Goal: Contribute content: Add original content to the website for others to see

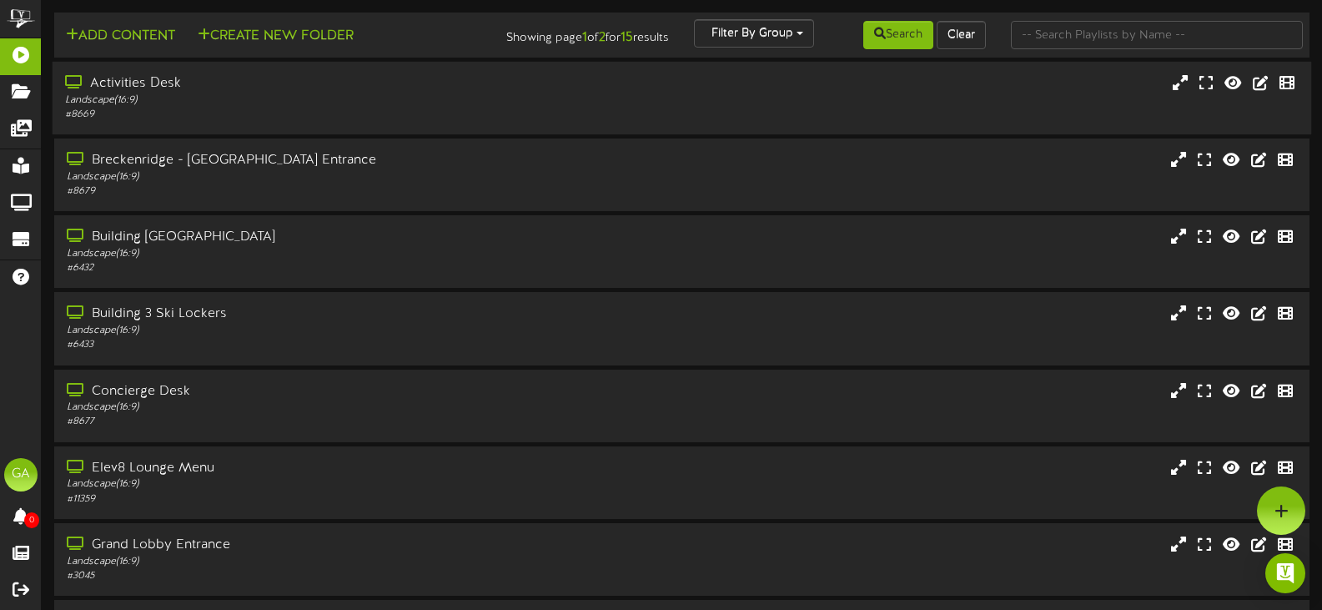
click at [290, 84] on div "Activities Desk" at bounding box center [314, 83] width 499 height 19
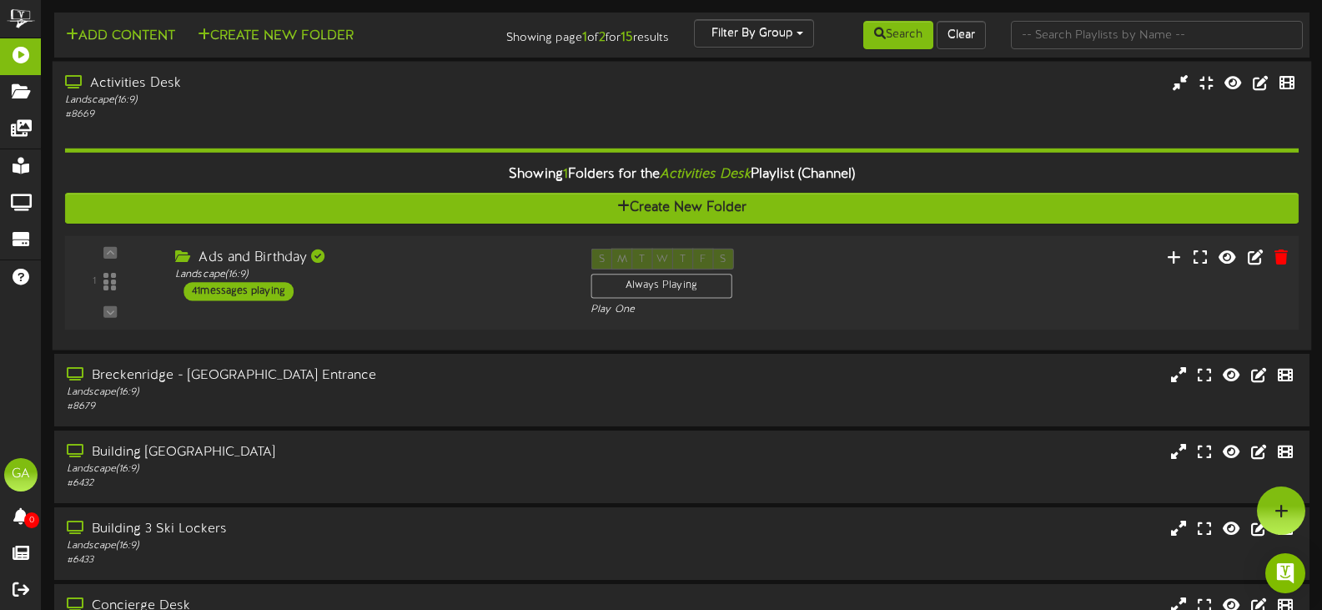
click at [457, 255] on div "Ads and Birthday" at bounding box center [370, 257] width 390 height 19
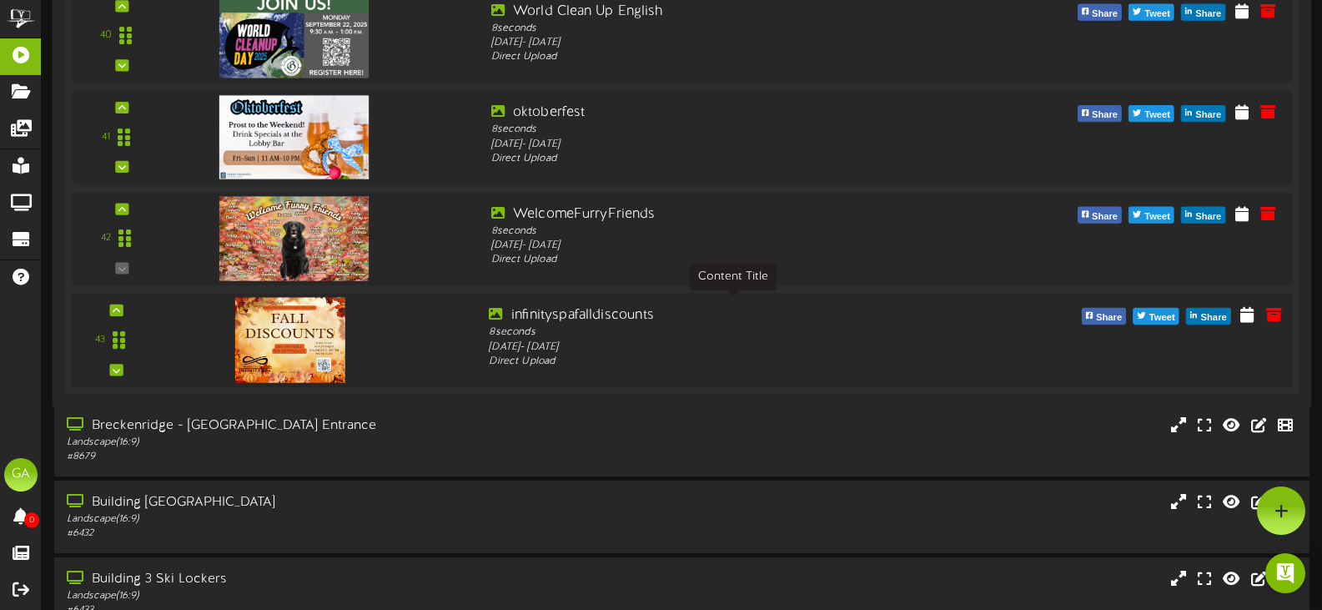
scroll to position [4253, 0]
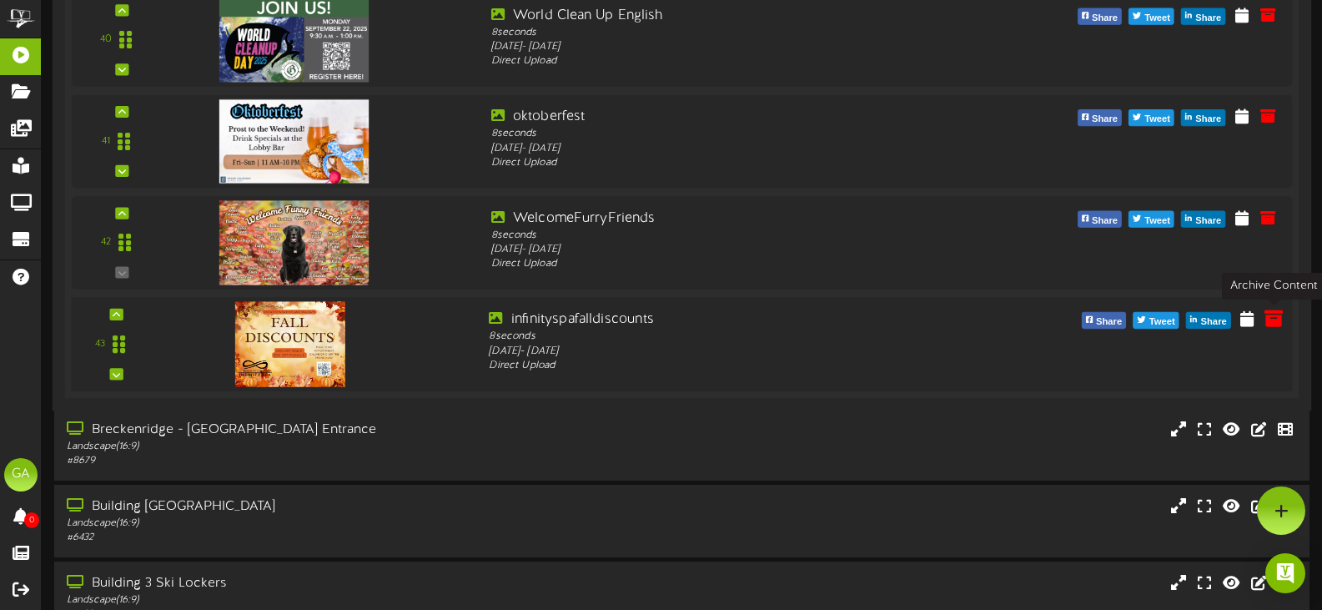
click at [1267, 310] on icon at bounding box center [1273, 318] width 18 height 18
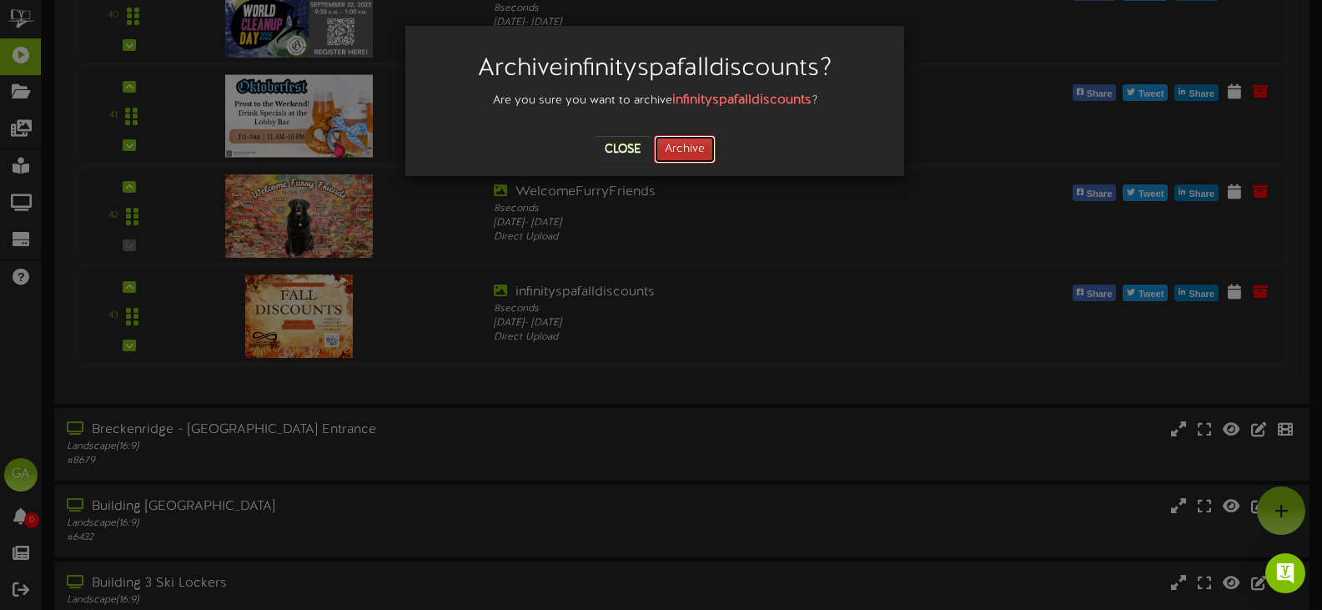
click at [693, 161] on button "Archive" at bounding box center [685, 149] width 62 height 28
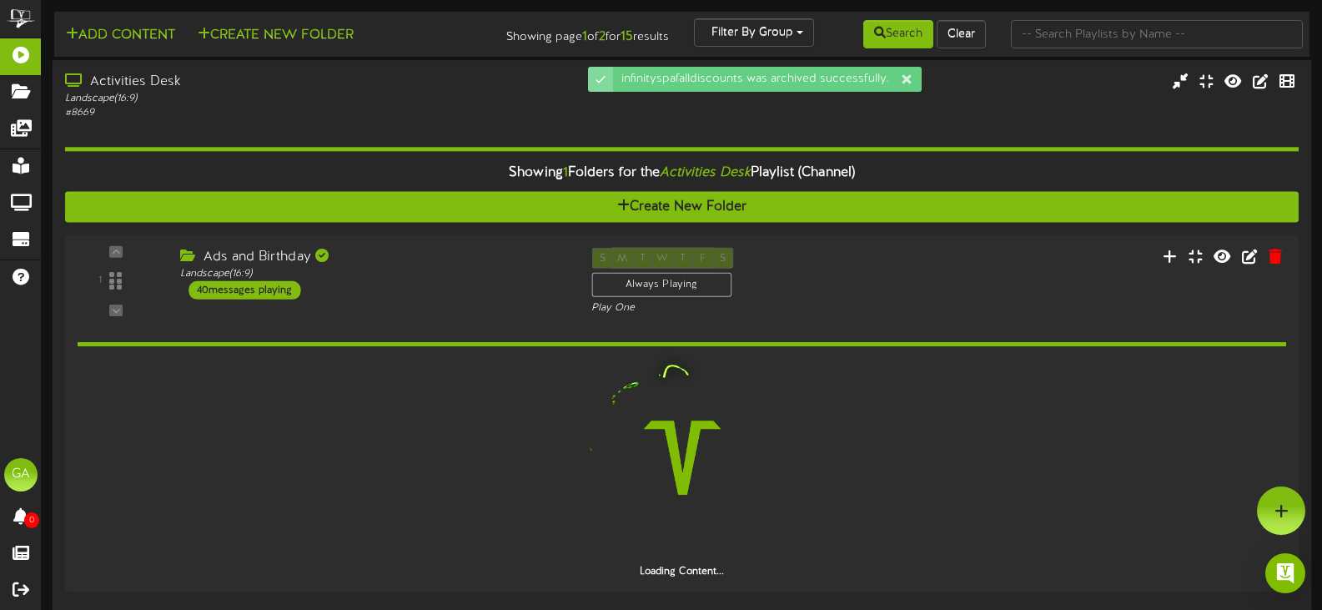
scroll to position [0, 0]
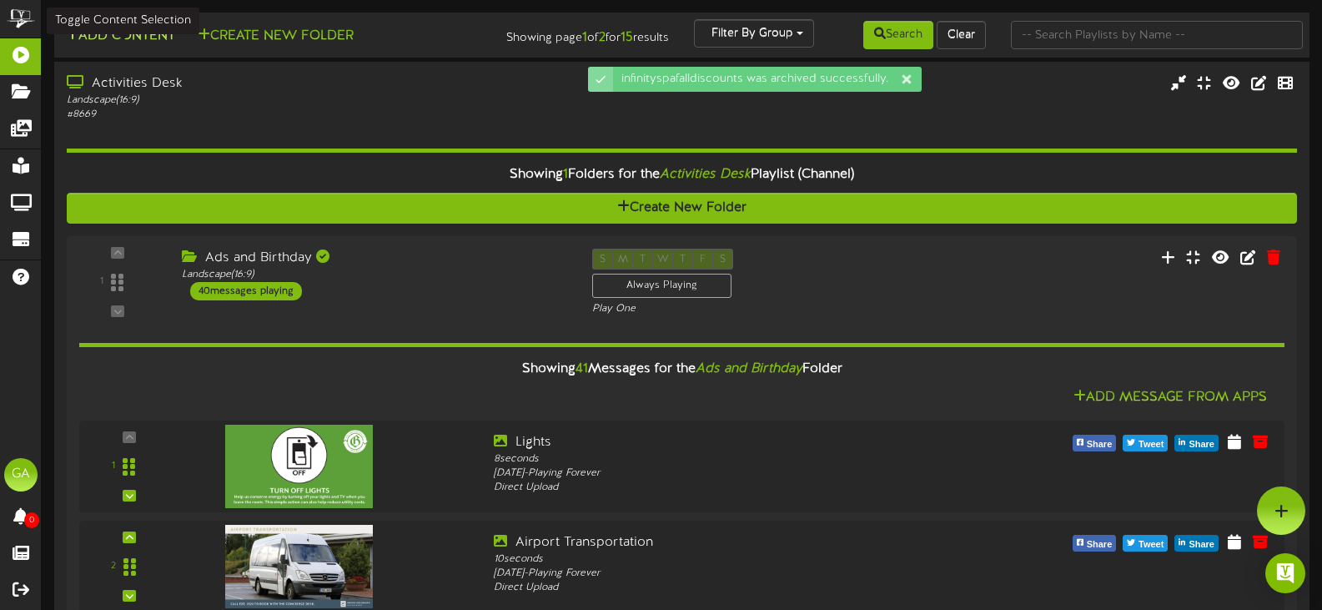
click at [136, 38] on button "Add Content" at bounding box center [120, 36] width 119 height 21
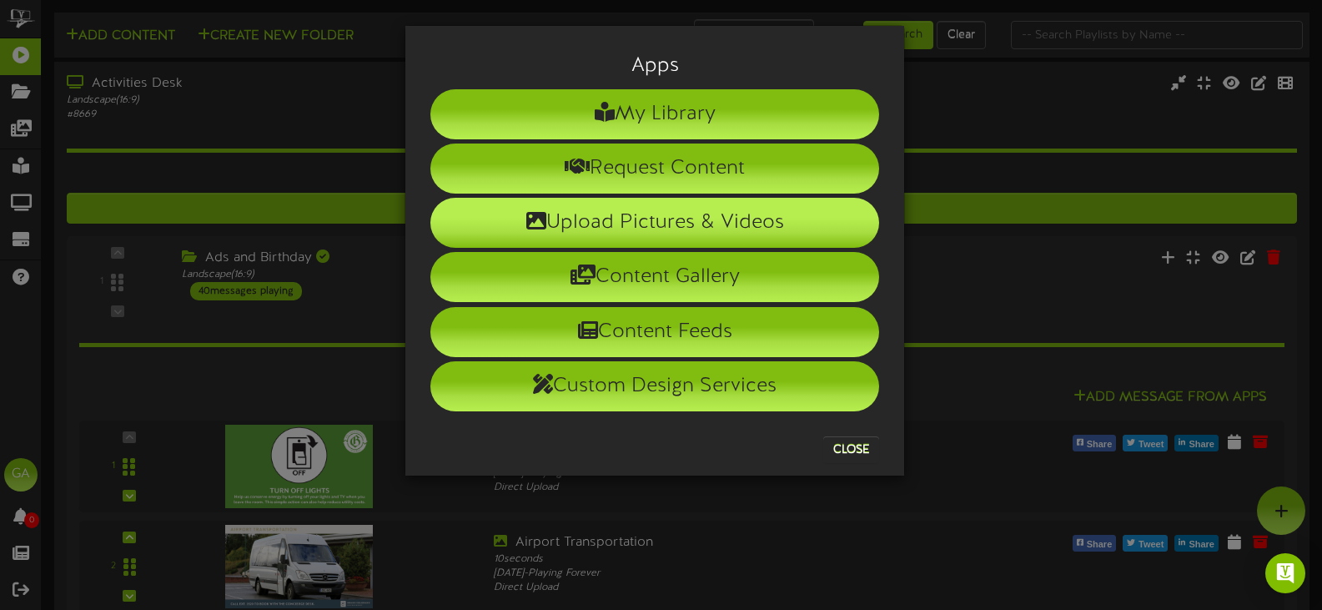
click at [710, 247] on li "Upload Pictures & Videos" at bounding box center [654, 223] width 449 height 50
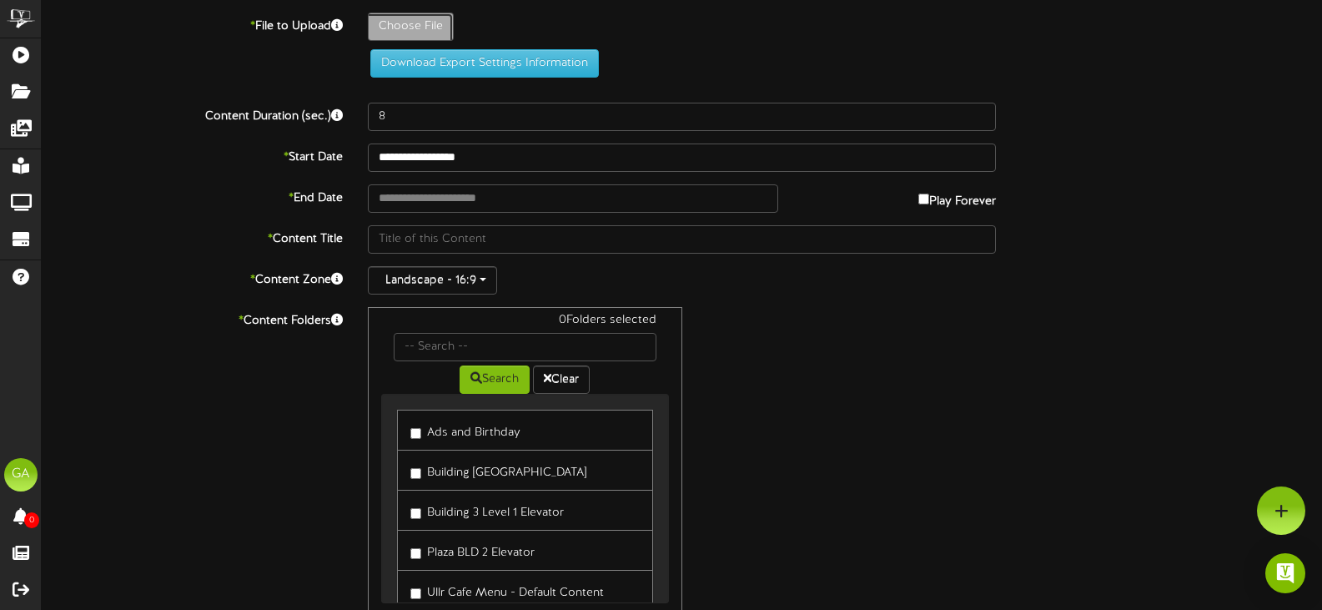
type input "**********"
type input "image1"
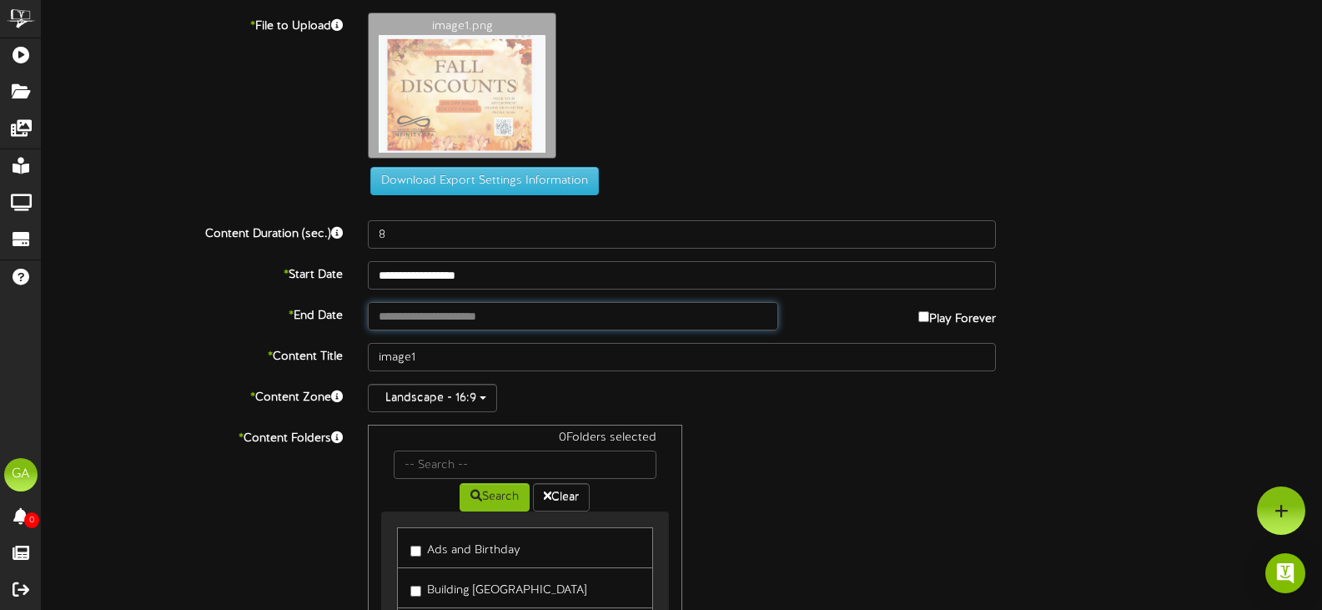
click at [534, 318] on input "text" at bounding box center [573, 316] width 410 height 28
type input "**********"
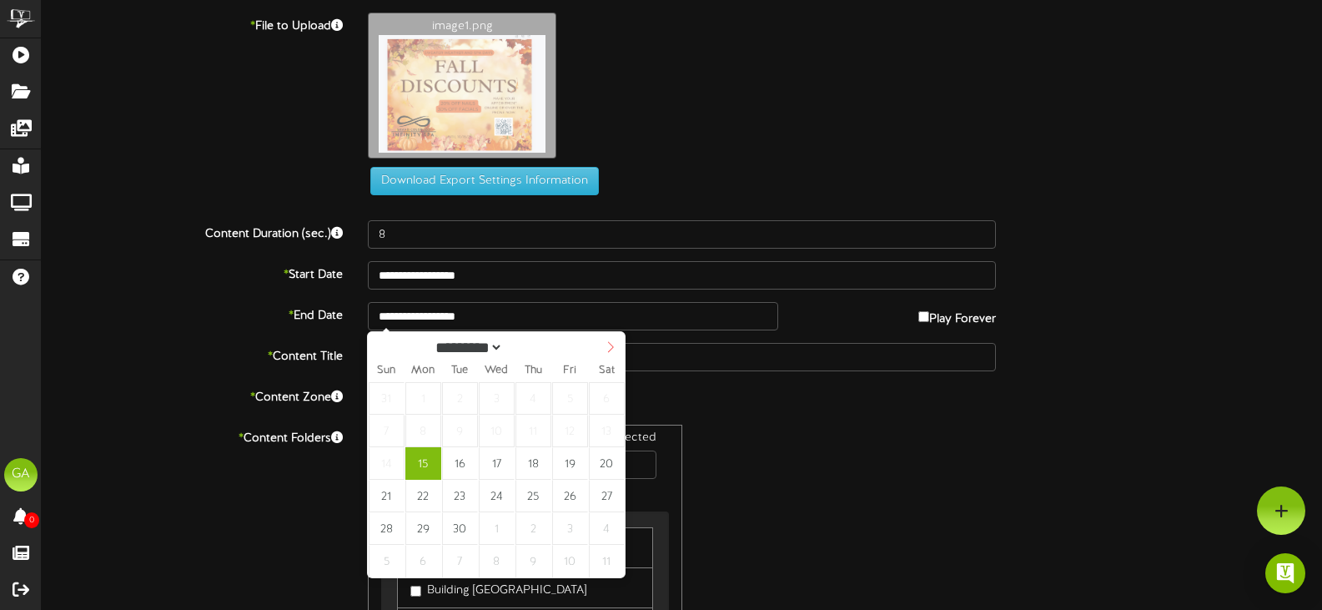
select select "*"
click at [610, 348] on icon at bounding box center [611, 347] width 12 height 12
type input "**********"
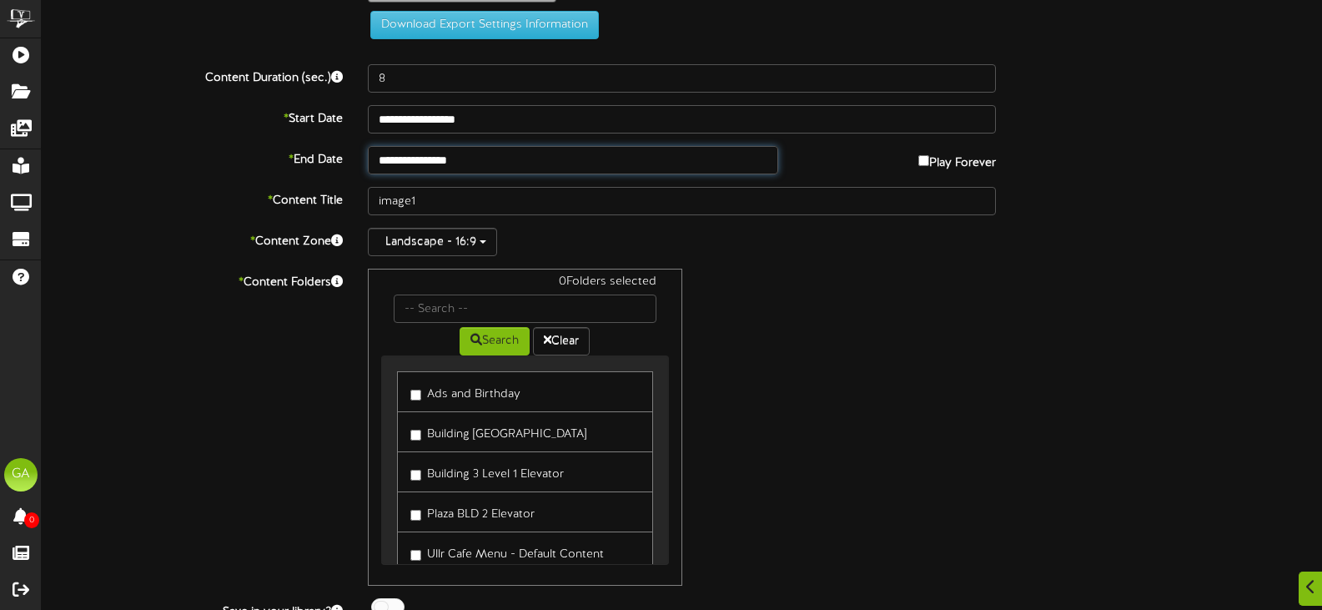
scroll to position [167, 0]
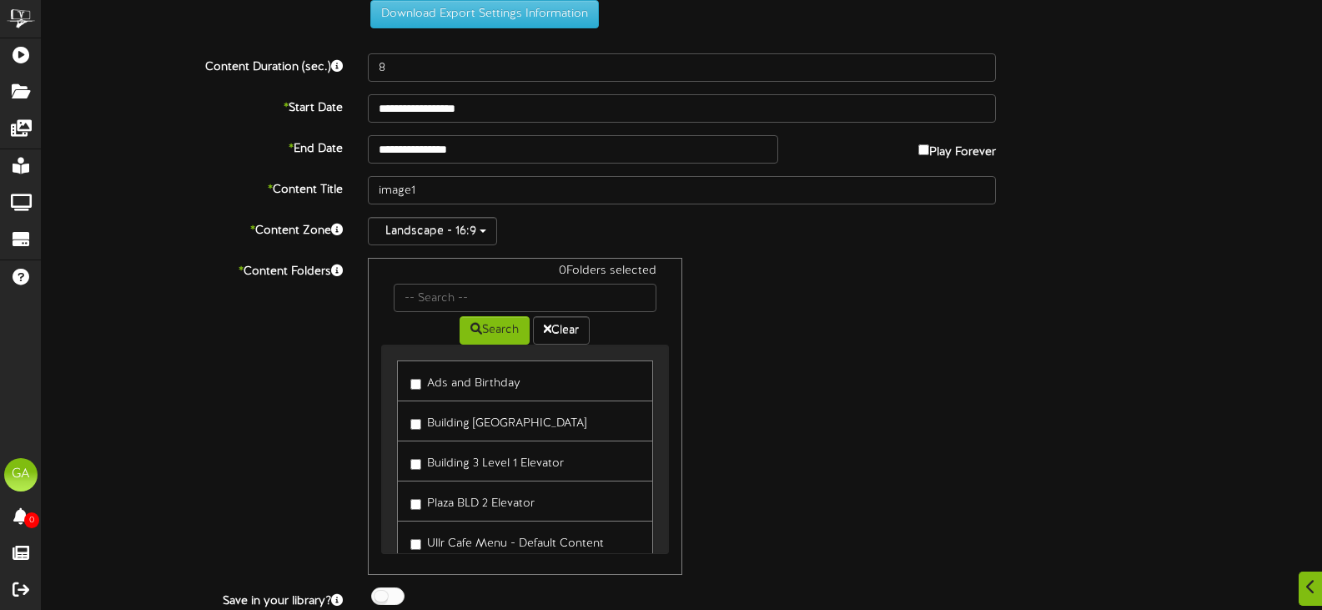
click at [514, 385] on label "Ads and Birthday" at bounding box center [465, 380] width 110 height 23
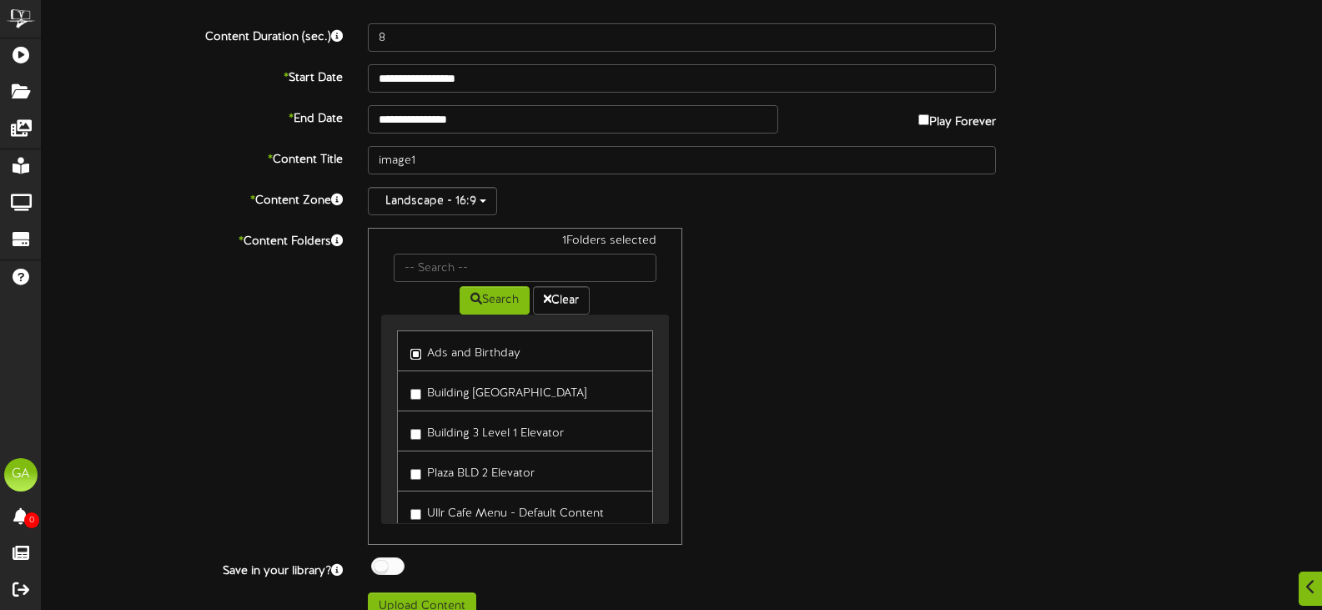
scroll to position [220, 0]
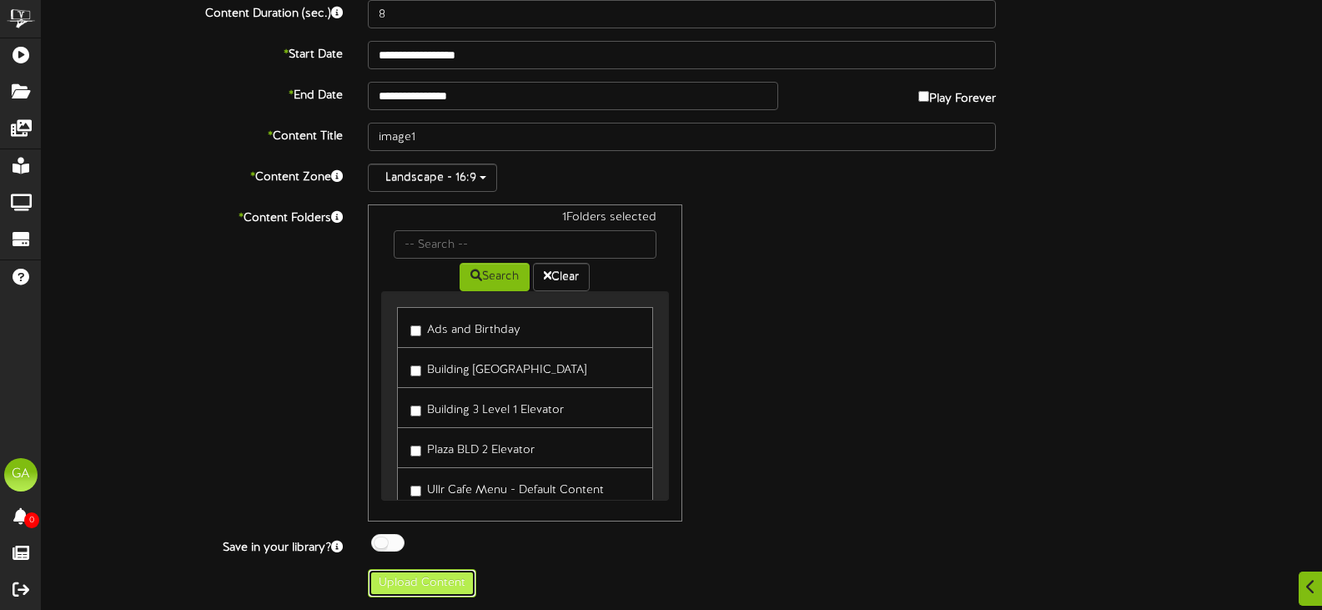
click at [450, 584] on button "Upload Content" at bounding box center [422, 583] width 108 height 28
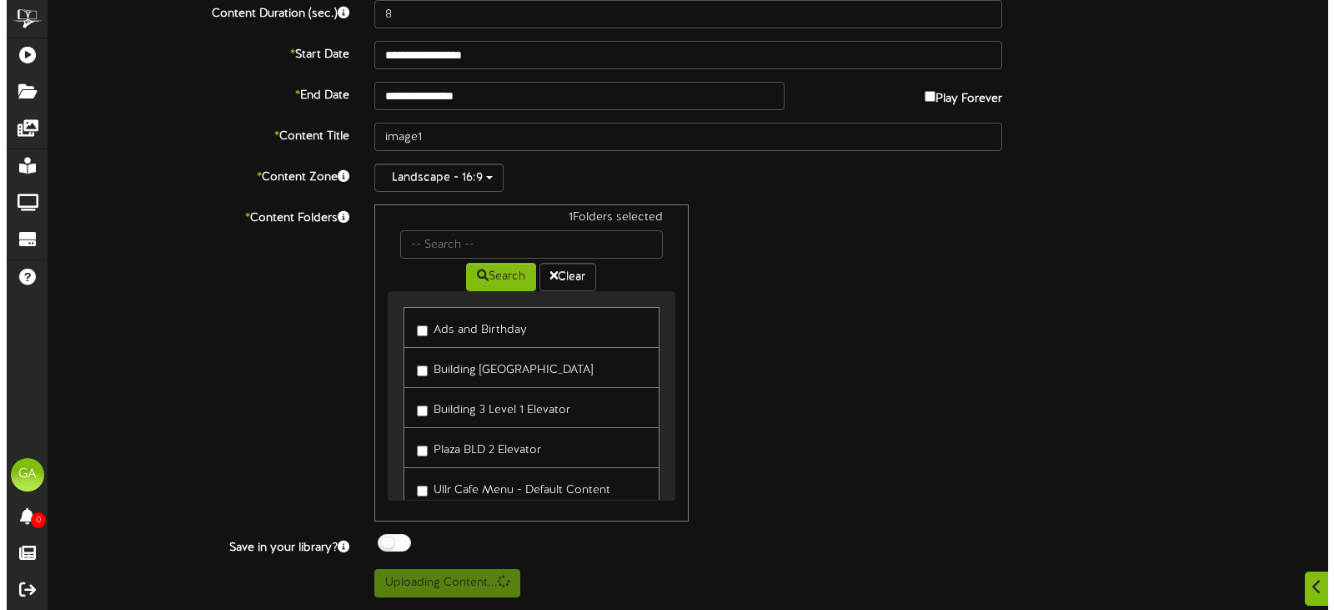
scroll to position [0, 0]
